Goal: Understand process/instructions

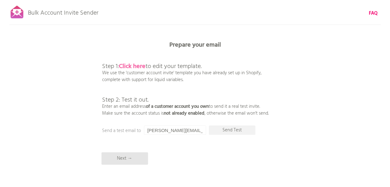
click at [129, 67] on b "Click here" at bounding box center [132, 66] width 27 height 10
click at [141, 73] on p "Step 1: Click here to edit your template. We use the 'customer account invite' …" at bounding box center [185, 83] width 167 height 67
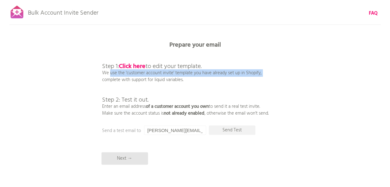
click at [141, 73] on p "Step 1: Click here to edit your template. We use the 'customer account invite' …" at bounding box center [185, 83] width 167 height 67
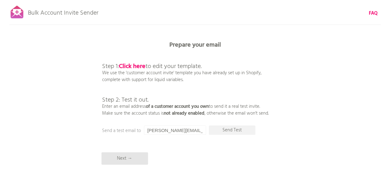
drag, startPoint x: 141, startPoint y: 73, endPoint x: 186, endPoint y: 79, distance: 45.5
click at [186, 79] on p "Step 1: Click here to edit your template. We use the 'customer account invite' …" at bounding box center [185, 83] width 167 height 67
drag, startPoint x: 200, startPoint y: 81, endPoint x: 83, endPoint y: 68, distance: 118.6
click at [83, 68] on div "Bulk Account Invite Sender FAQ Synced all customers! Pause sending (This can ta…" at bounding box center [195, 108] width 390 height 217
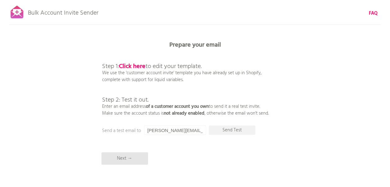
click at [98, 64] on div "Bulk Account Invite Sender FAQ Synced all customers! Pause sending (This can ta…" at bounding box center [195, 108] width 390 height 217
click at [109, 74] on p "Step 1: Click here to edit your template. We use the 'customer account invite' …" at bounding box center [185, 83] width 167 height 67
